Goal: Book appointment/travel/reservation

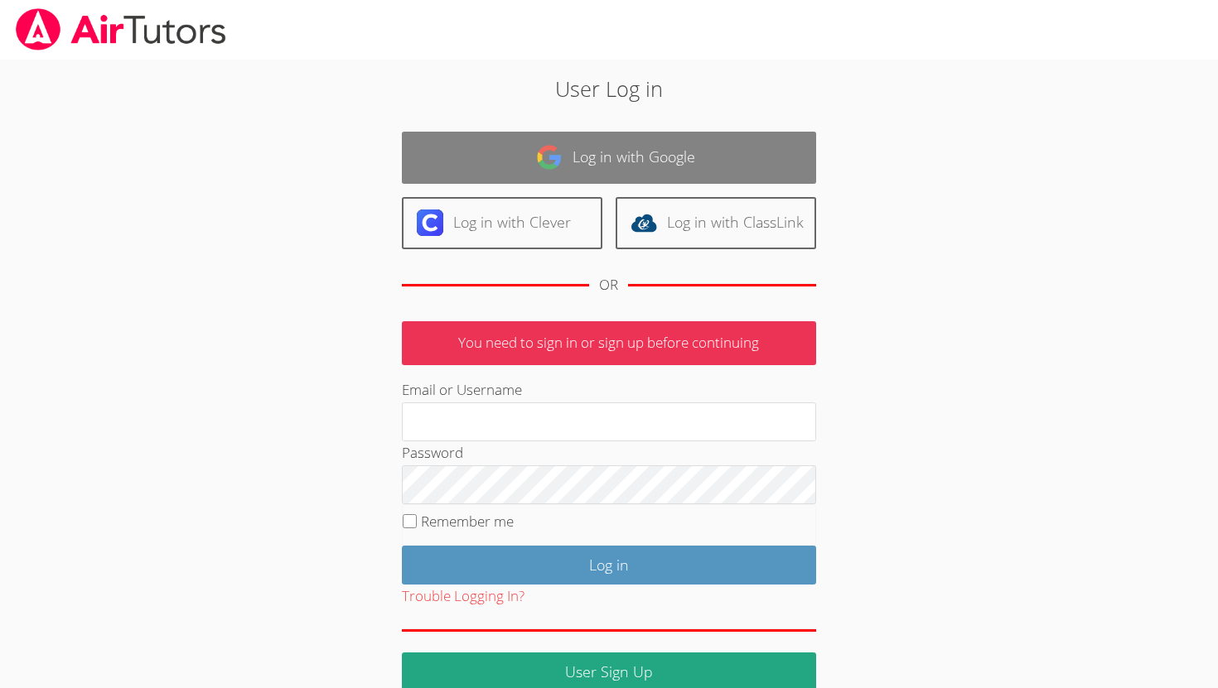
click at [543, 163] on img at bounding box center [549, 157] width 27 height 27
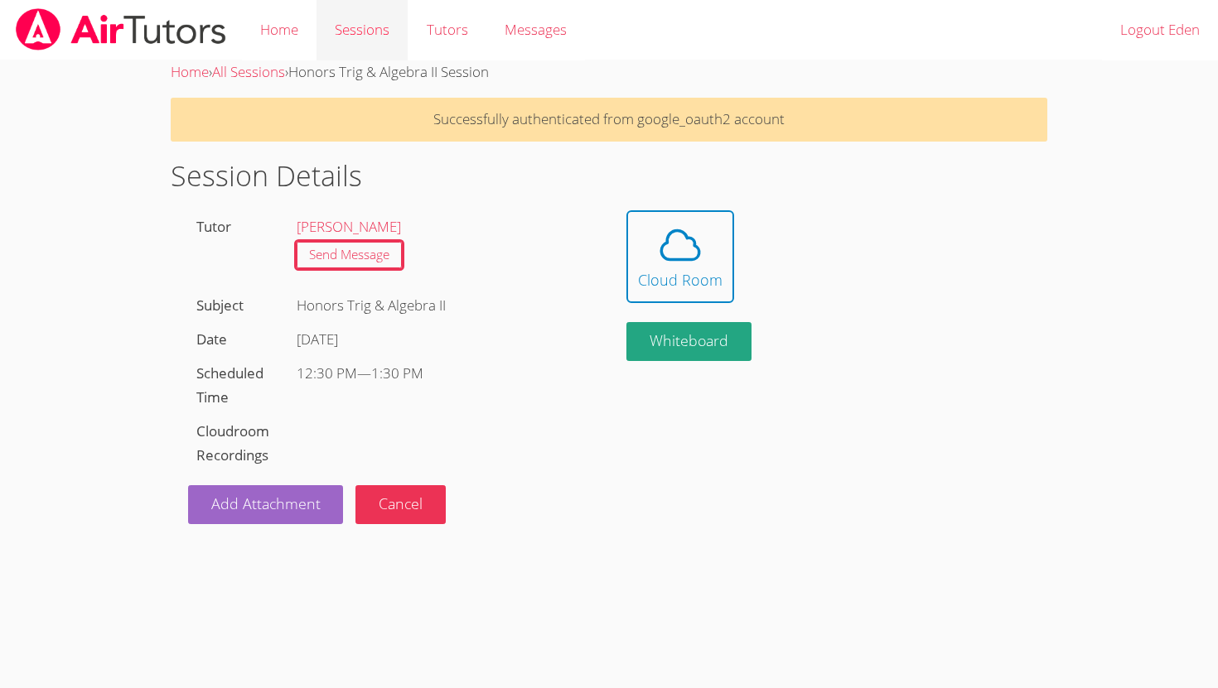
click at [348, 27] on link "Sessions" at bounding box center [361, 30] width 91 height 60
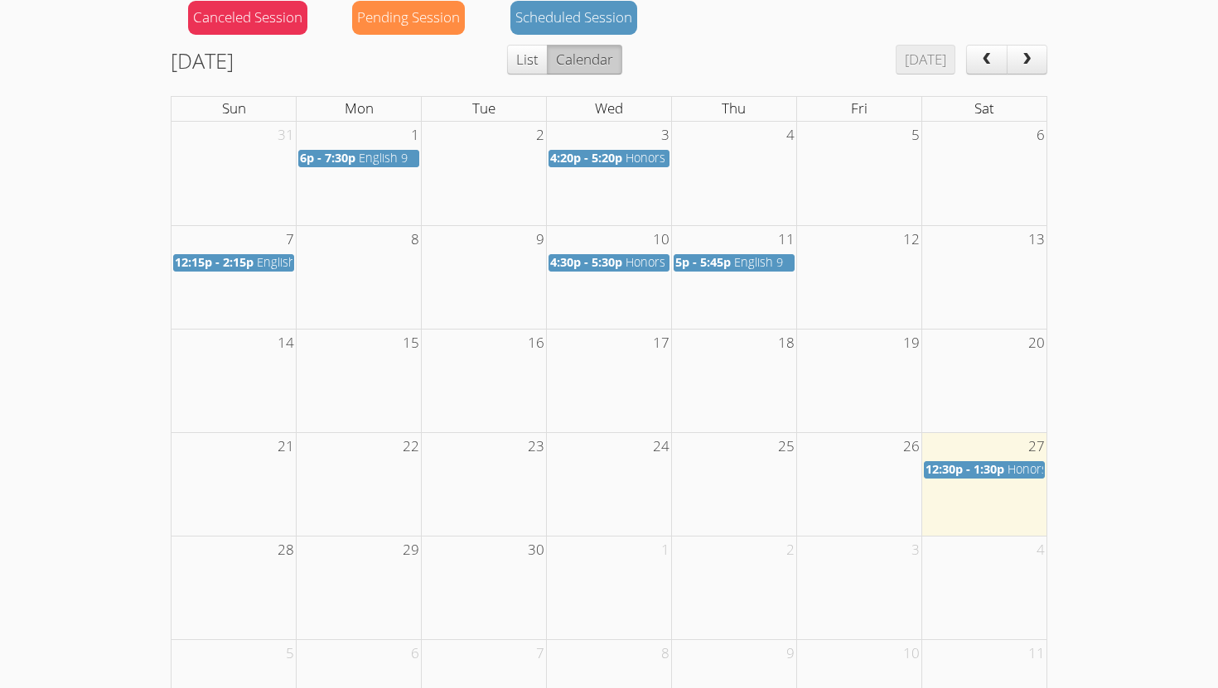
scroll to position [220, 0]
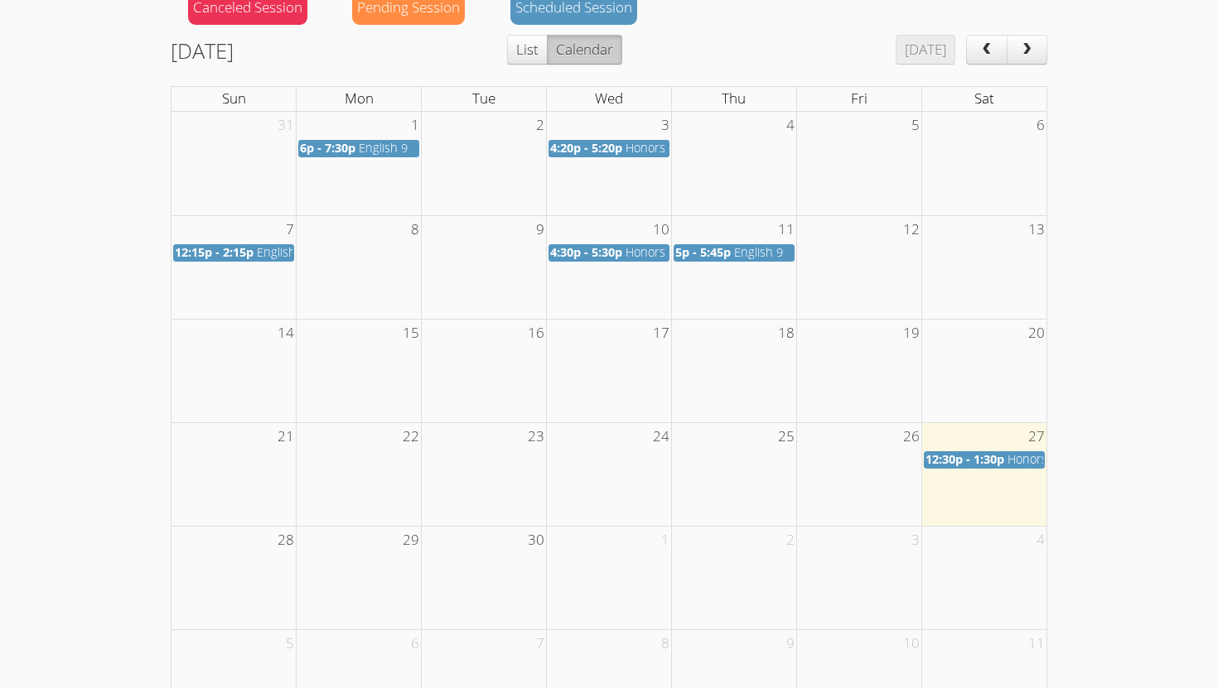
click at [985, 460] on span "12:30p - 1:30p" at bounding box center [964, 459] width 79 height 16
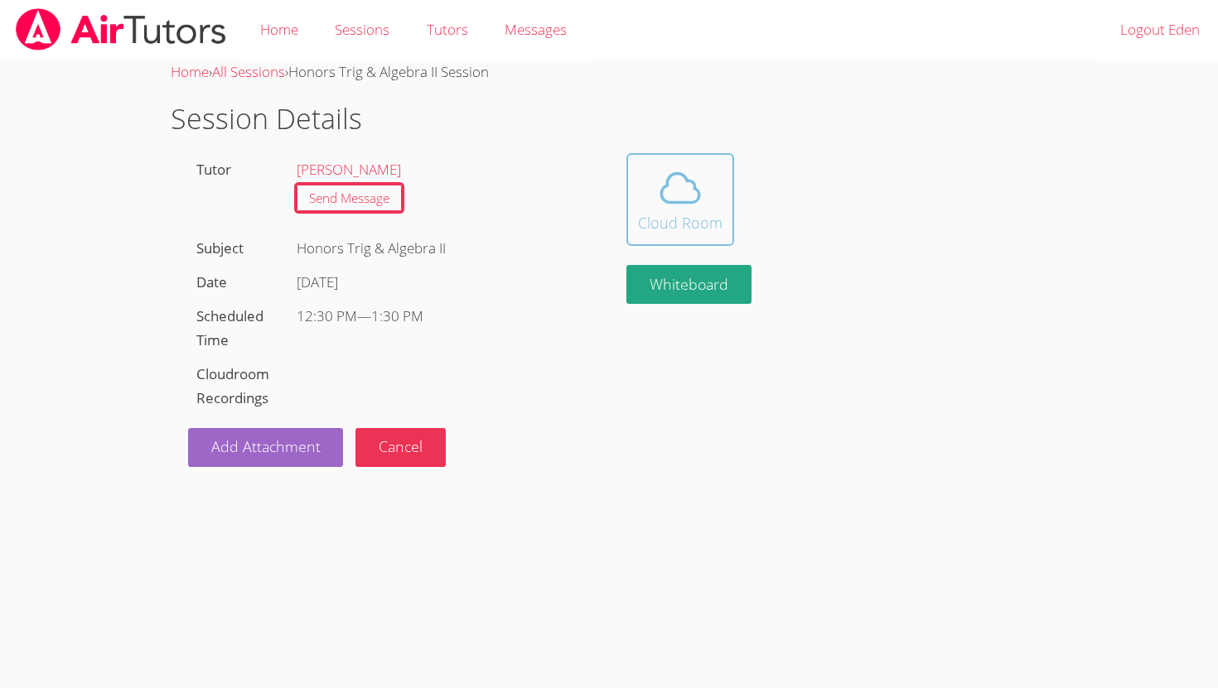
click at [670, 196] on icon at bounding box center [680, 188] width 46 height 46
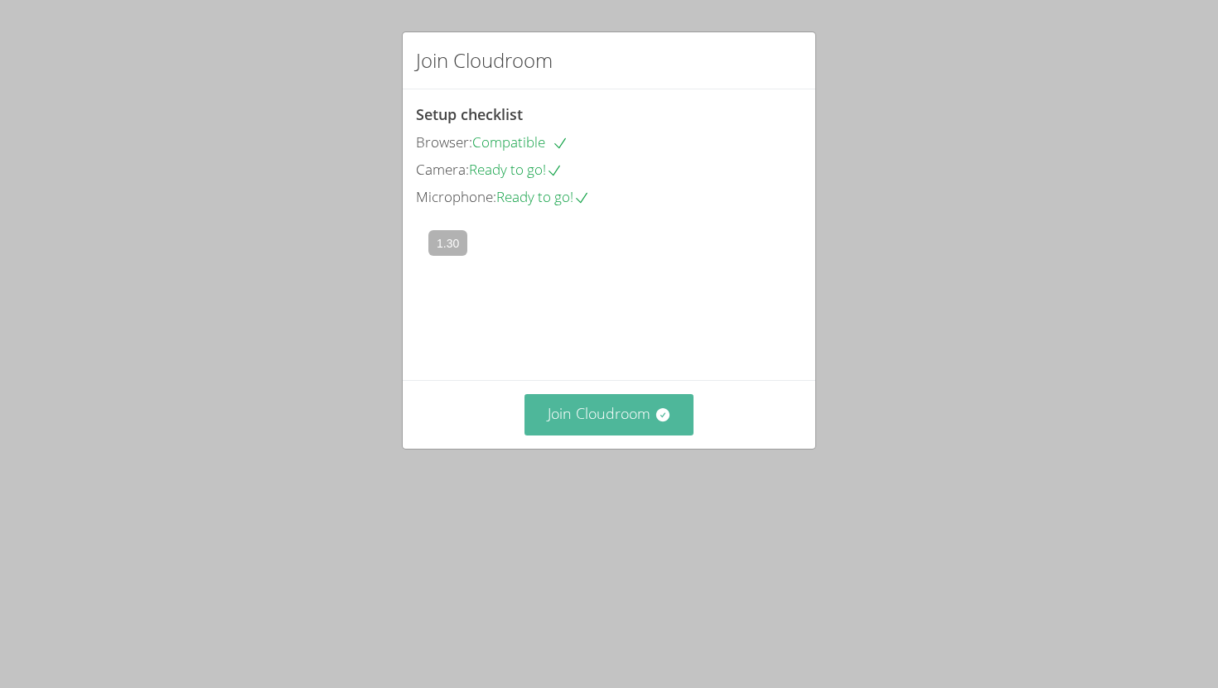
click at [571, 435] on button "Join Cloudroom" at bounding box center [609, 414] width 170 height 41
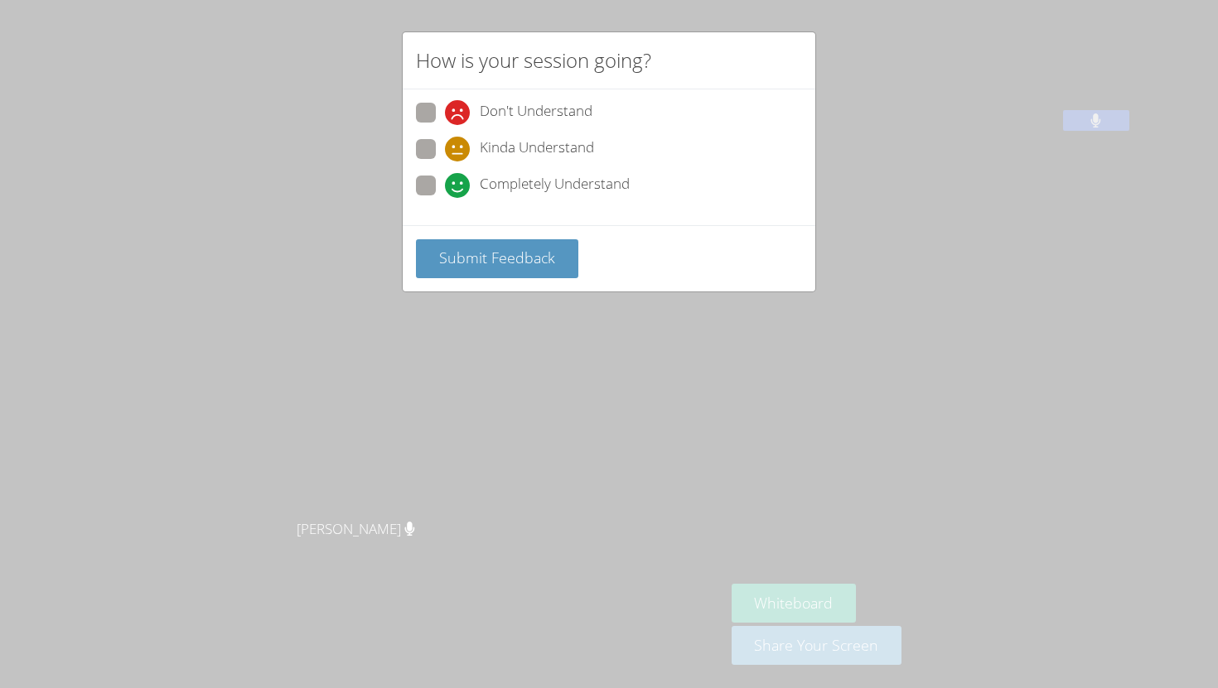
click at [445, 198] on span at bounding box center [445, 198] width 0 height 0
click at [445, 189] on input "Completely Understand" at bounding box center [452, 183] width 14 height 14
radio input "true"
click at [473, 264] on span "Submit Feedback" at bounding box center [497, 258] width 116 height 20
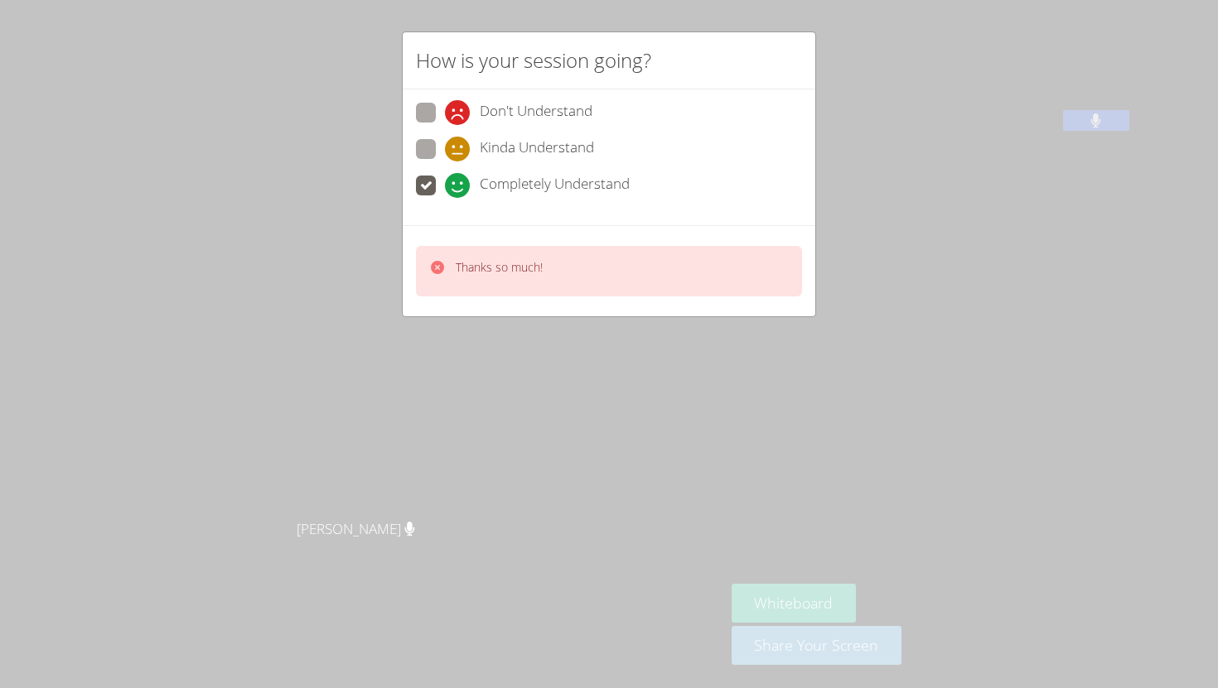
click at [518, 335] on div "How is your session going? Don't Understand Kinda Understand Completely Underst…" at bounding box center [609, 344] width 1218 height 688
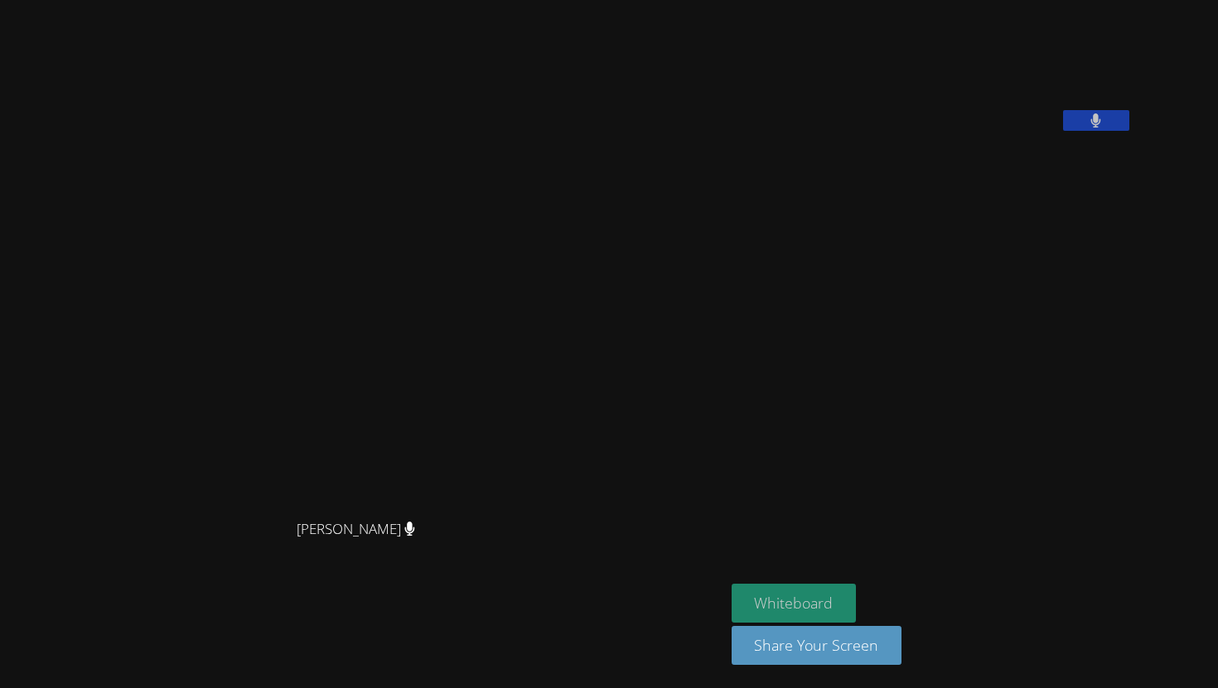
click at [856, 605] on button "Whiteboard" at bounding box center [793, 603] width 125 height 39
